Goal: Complete application form

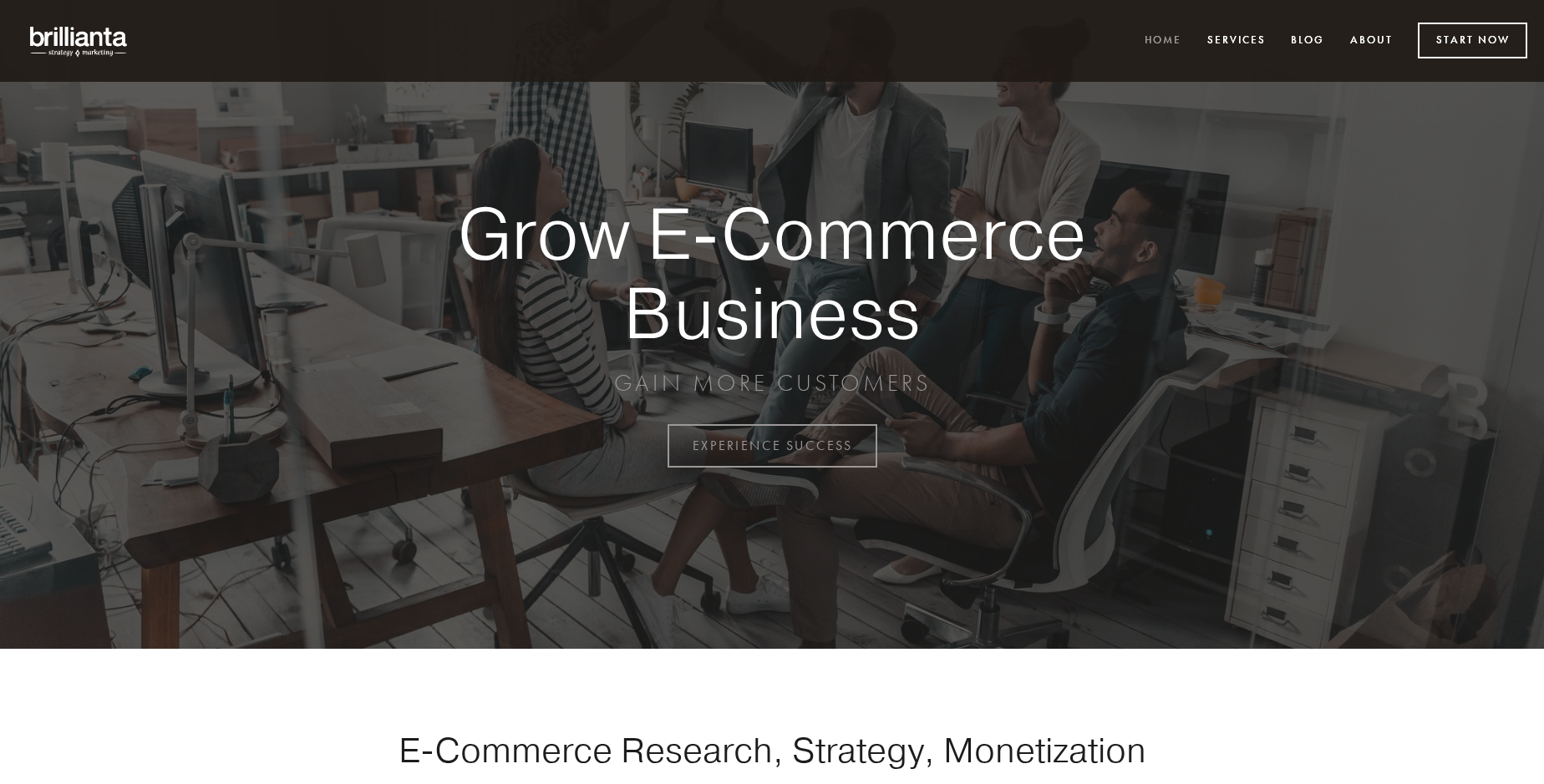
scroll to position [4379, 0]
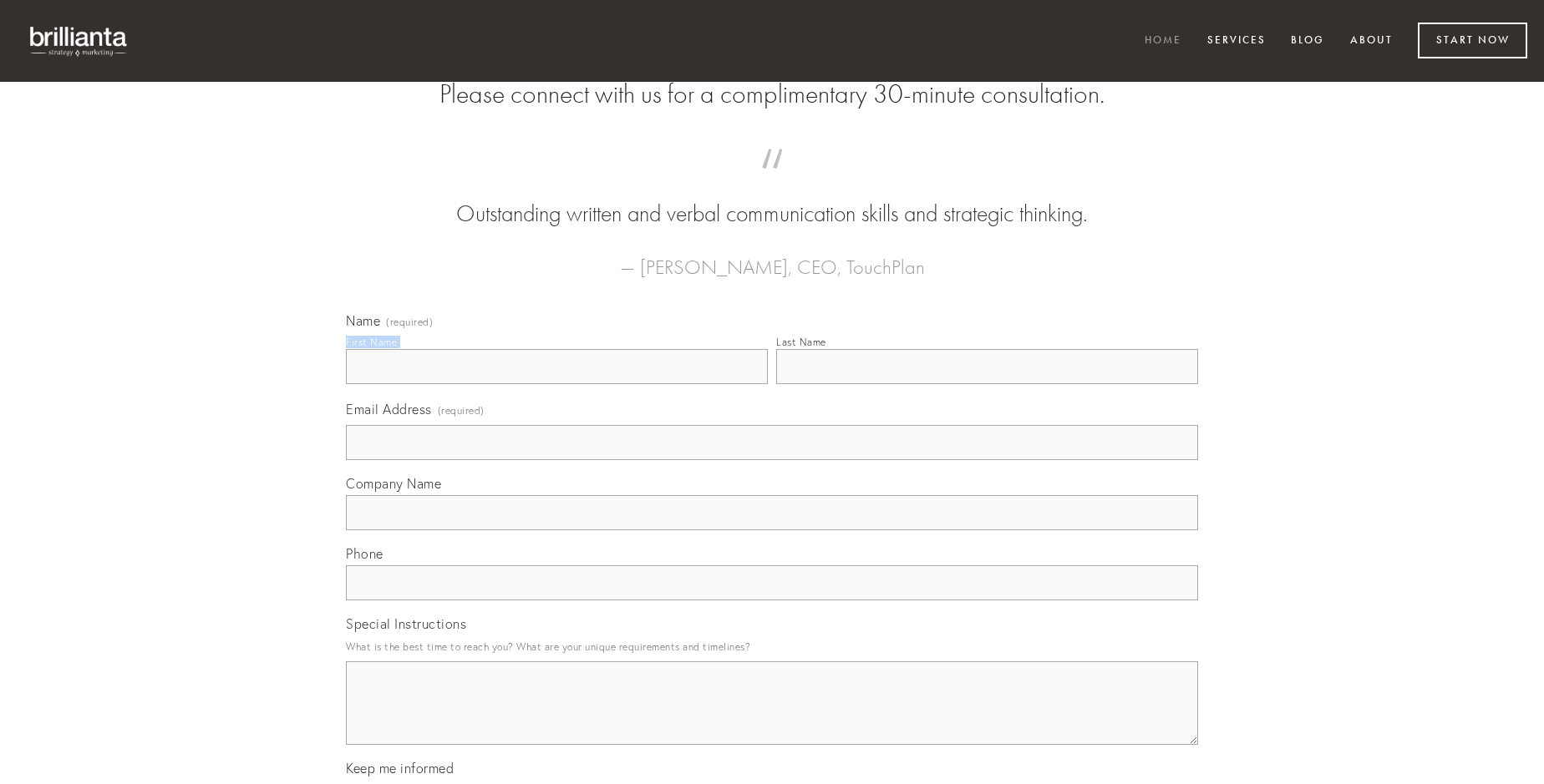
type input "[PERSON_NAME]"
click at [987, 384] on input "Last Name" at bounding box center [987, 366] width 421 height 35
type input "[PERSON_NAME]"
click at [772, 460] on input "Email Address (required)" at bounding box center [772, 443] width 853 height 35
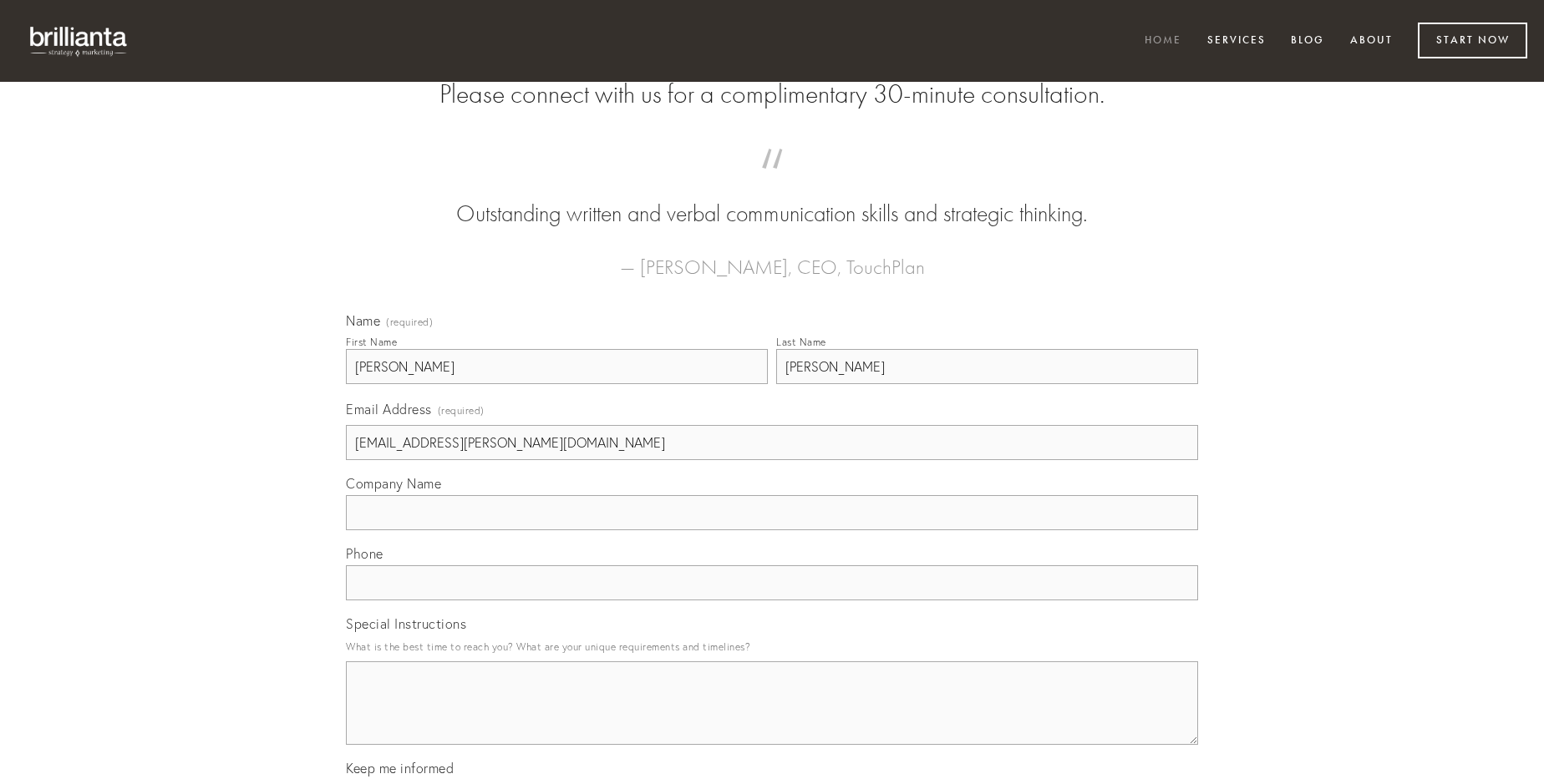
type input "[EMAIL_ADDRESS][PERSON_NAME][DOMAIN_NAME]"
click at [772, 530] on input "Company Name" at bounding box center [772, 513] width 853 height 35
type input "quisquam"
click at [772, 601] on input "text" at bounding box center [772, 582] width 853 height 35
click at [772, 718] on textarea "Special Instructions" at bounding box center [772, 703] width 853 height 84
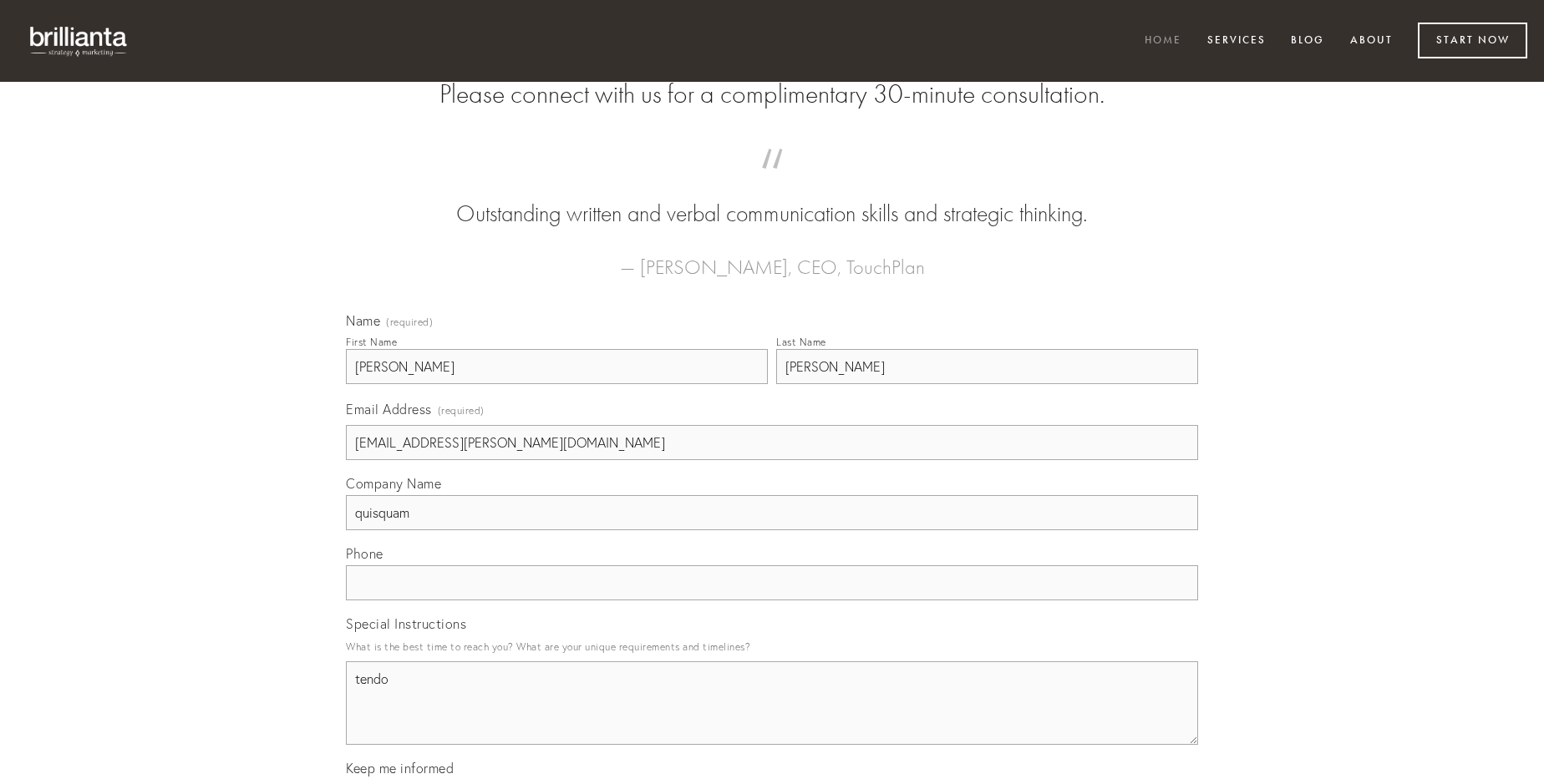
type textarea "tendo"
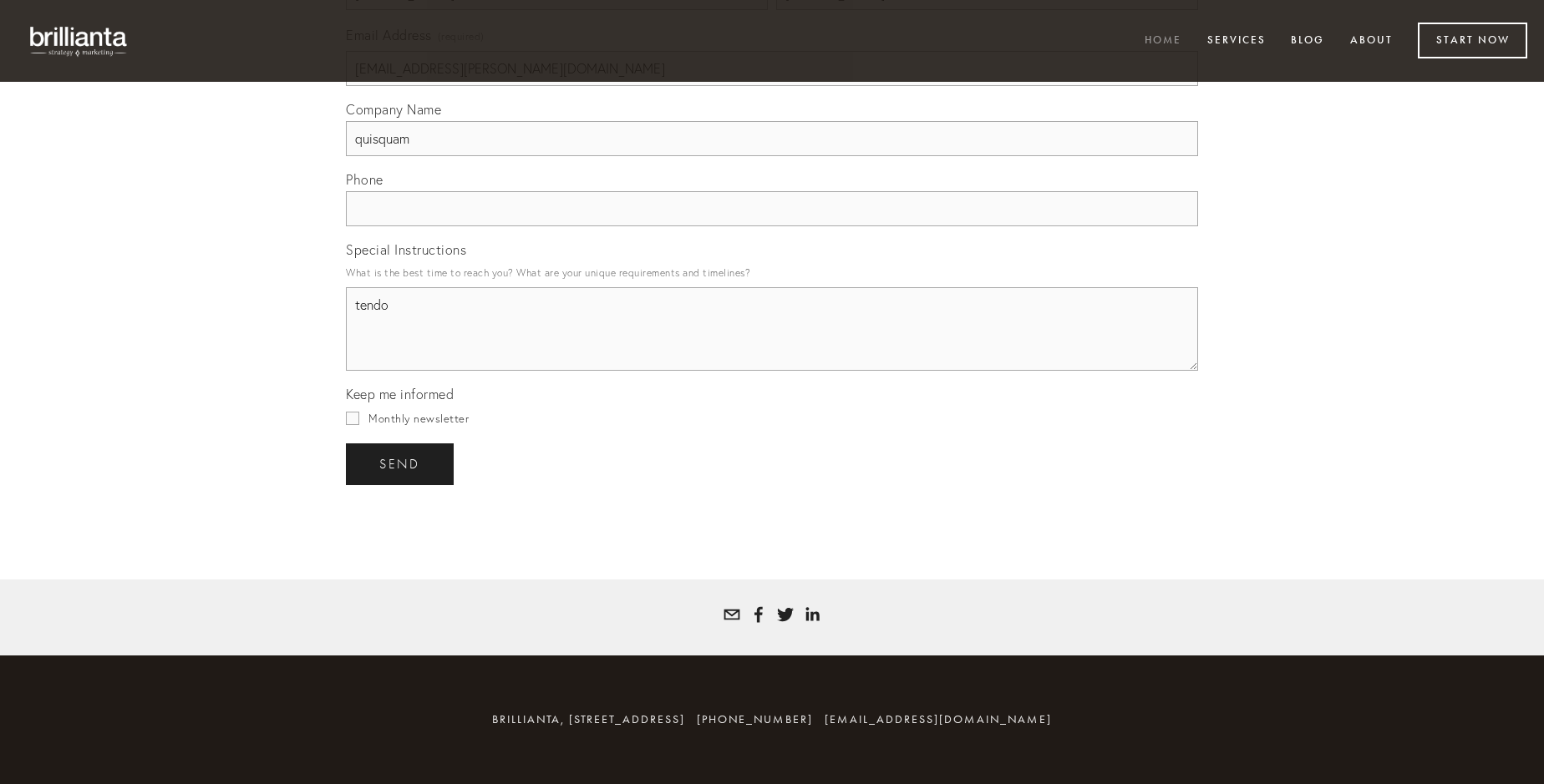
click at [401, 464] on span "send" at bounding box center [399, 465] width 41 height 15
